Goal: Navigation & Orientation: Find specific page/section

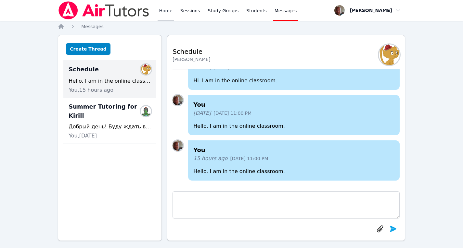
click at [166, 8] on link "Home" at bounding box center [166, 10] width 16 height 21
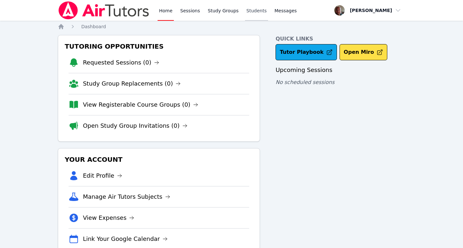
click at [251, 12] on link "Students" at bounding box center [256, 10] width 23 height 21
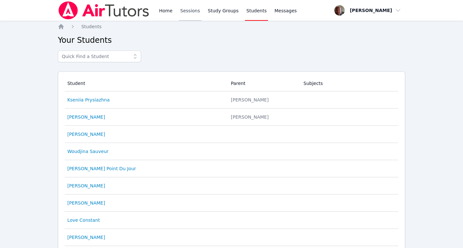
click at [189, 9] on link "Sessions" at bounding box center [190, 10] width 22 height 21
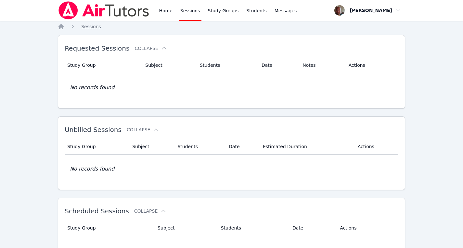
scroll to position [84, 0]
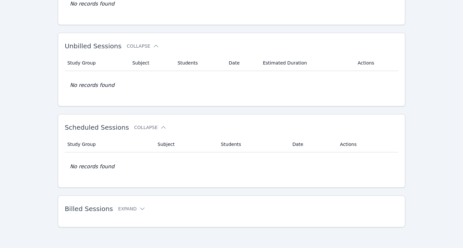
click at [123, 212] on h2 "Billed Sessions Expand" at bounding box center [221, 209] width 313 height 8
click at [124, 211] on button "Expand" at bounding box center [132, 209] width 28 height 6
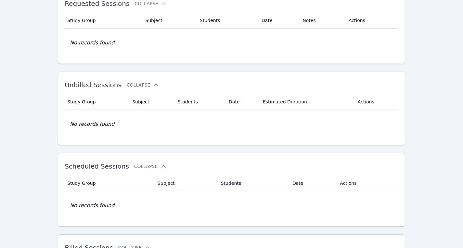
scroll to position [0, 0]
